Goal: Task Accomplishment & Management: Use online tool/utility

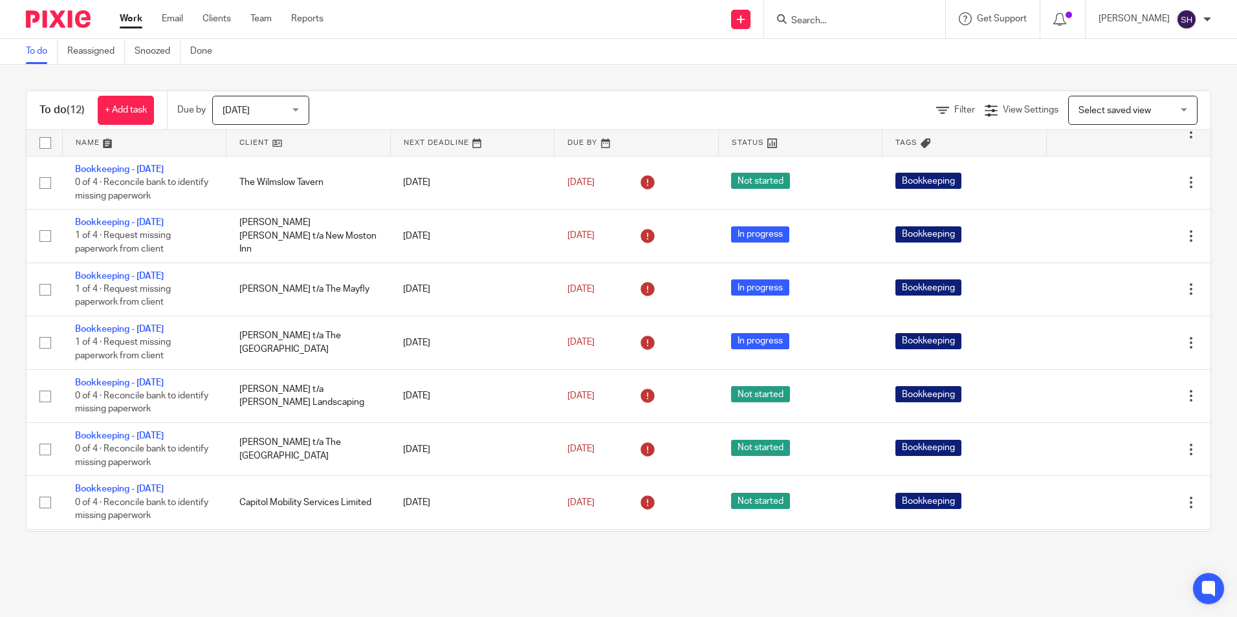
scroll to position [257, 0]
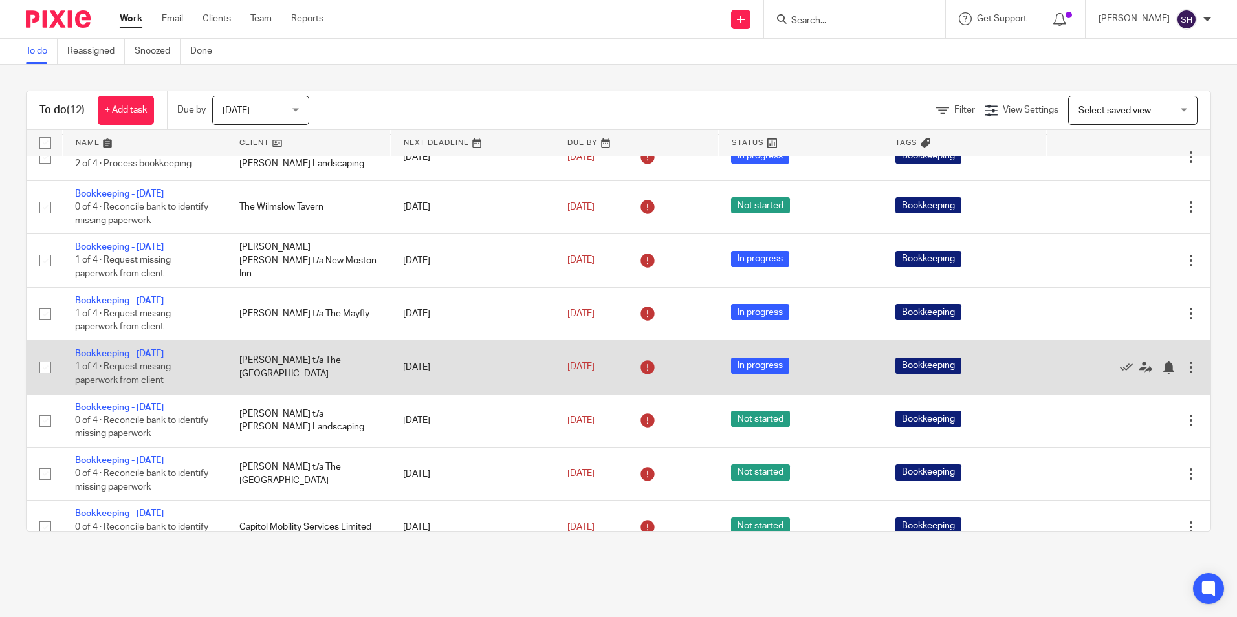
scroll to position [257, 0]
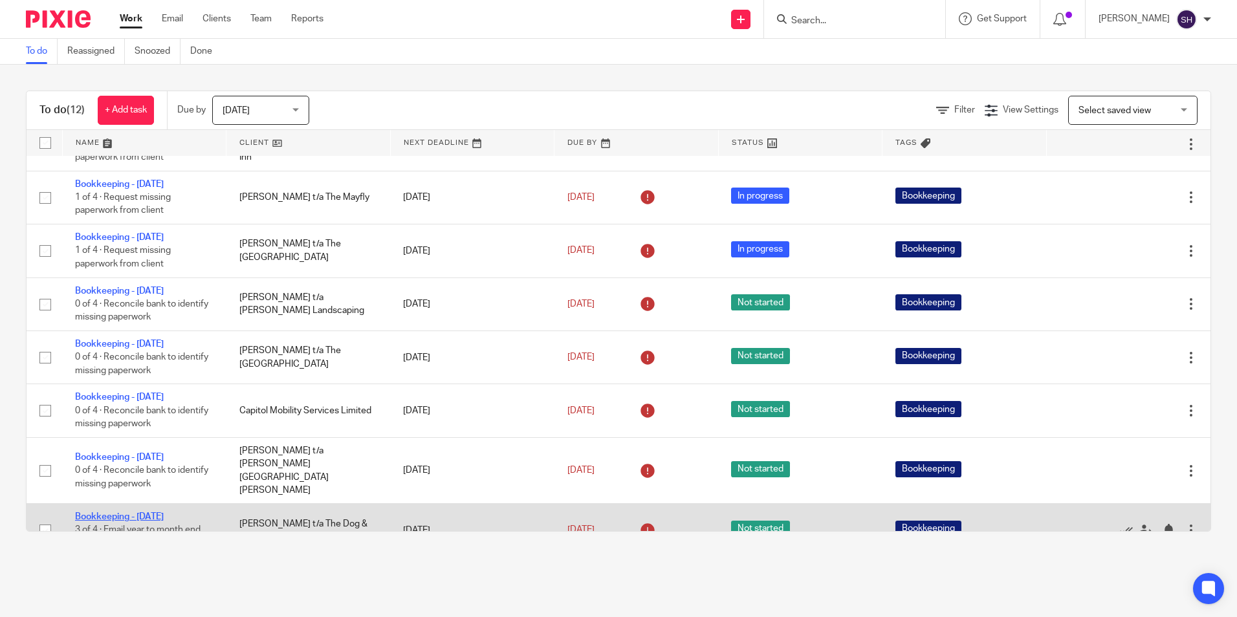
click at [164, 512] on link "Bookkeeping - [DATE]" at bounding box center [119, 516] width 89 height 9
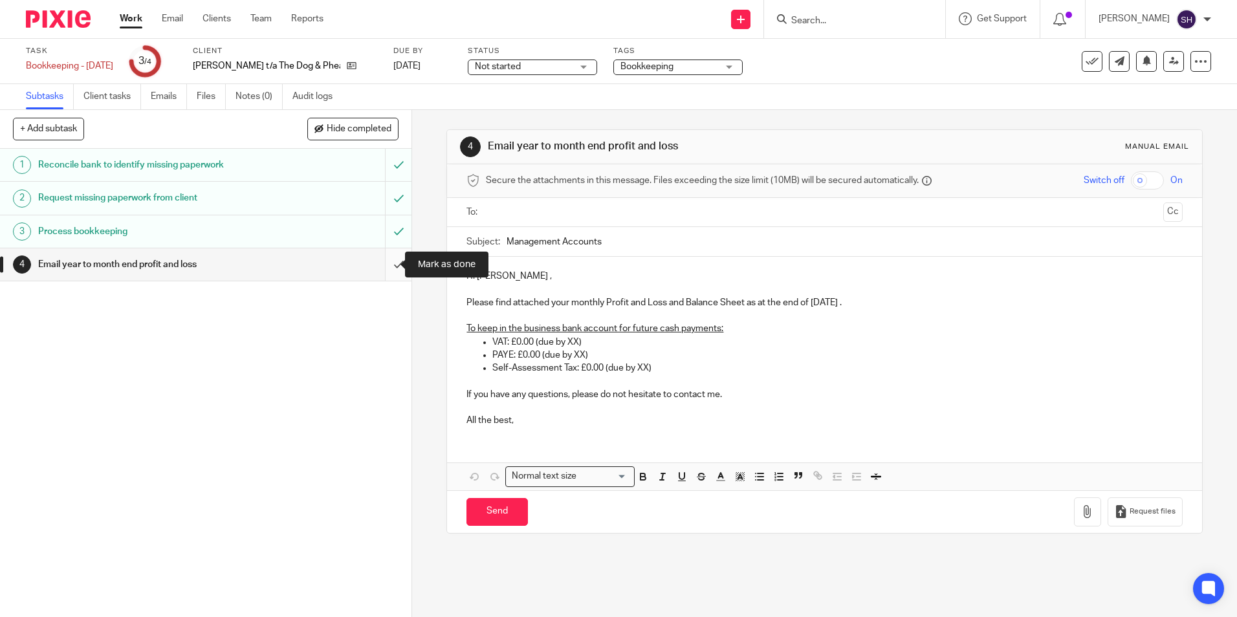
click at [388, 261] on input "submit" at bounding box center [205, 264] width 411 height 32
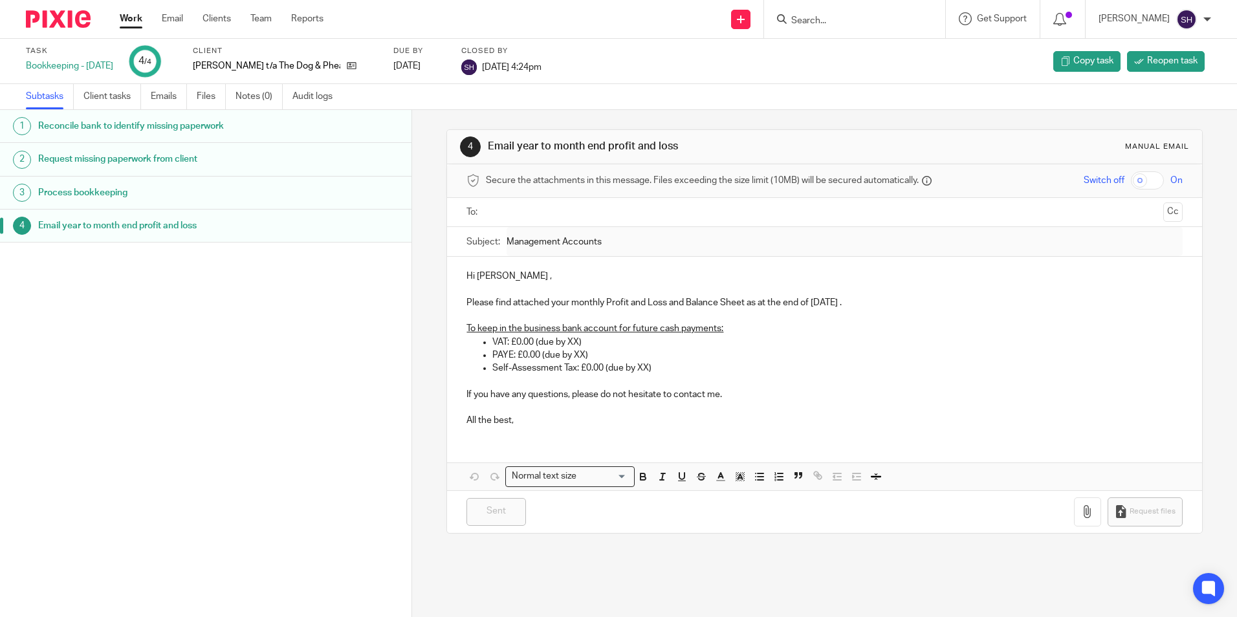
click at [139, 17] on link "Work" at bounding box center [131, 18] width 23 height 13
